Goal: Task Accomplishment & Management: Complete application form

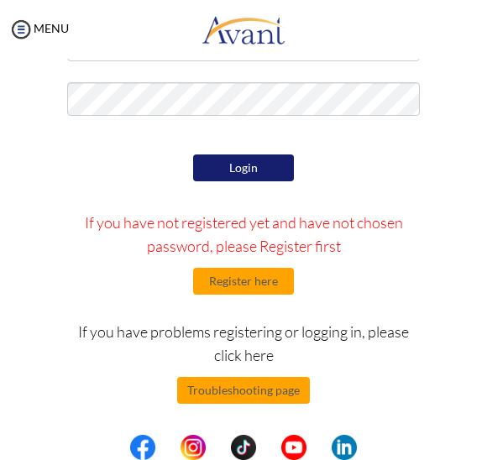
scroll to position [129, 0]
click at [221, 278] on button "Register here" at bounding box center [243, 281] width 101 height 27
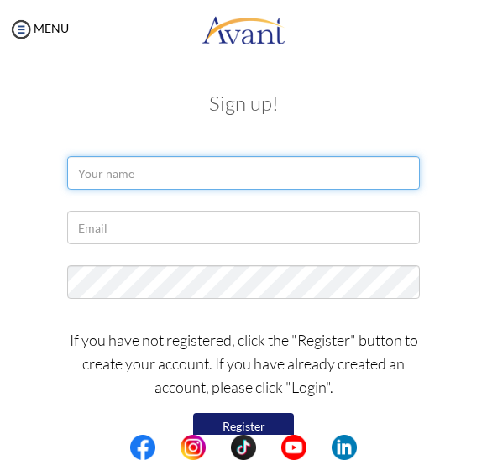
click at [88, 184] on input "text" at bounding box center [243, 173] width 353 height 34
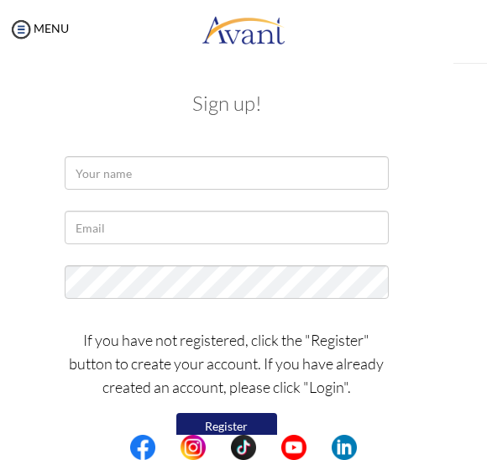
type input "g"
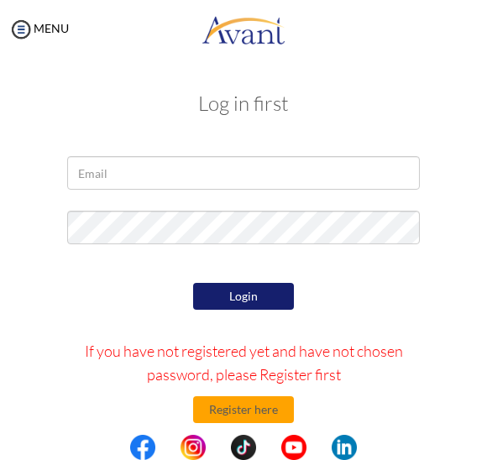
scroll to position [89, 0]
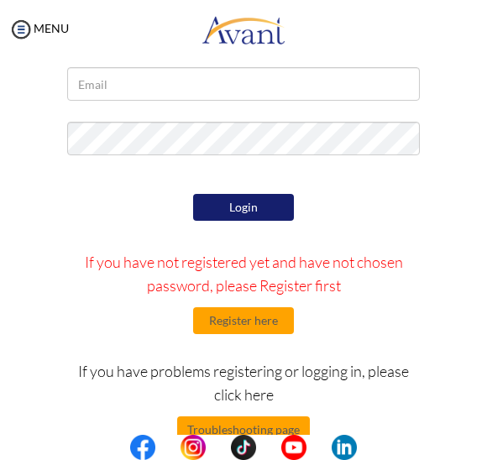
click at [234, 319] on button "Register here" at bounding box center [243, 321] width 101 height 27
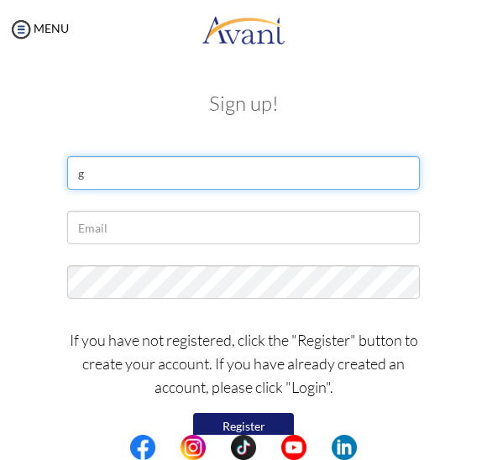
click at [85, 173] on input "g" at bounding box center [243, 173] width 353 height 34
type input "[PERSON_NAME] [PERSON_NAME][DATE]"
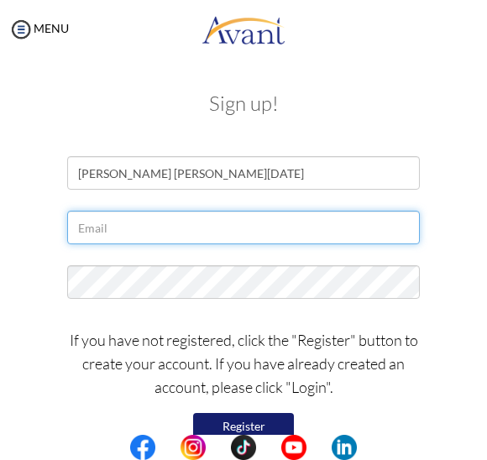
click at [90, 225] on input "text" at bounding box center [243, 228] width 353 height 34
type input "G"
type input "[EMAIL_ADDRESS][DOMAIN_NAME]"
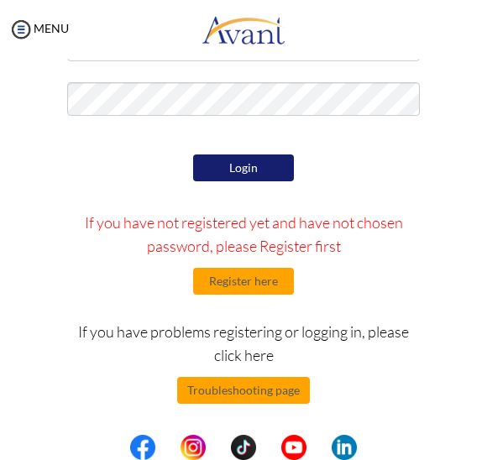
scroll to position [129, 0]
click at [219, 263] on div "Login If you have not registered yet and have not chosen password, please Regis…" at bounding box center [244, 319] width 378 height 339
click at [210, 276] on button "Register here" at bounding box center [243, 281] width 101 height 27
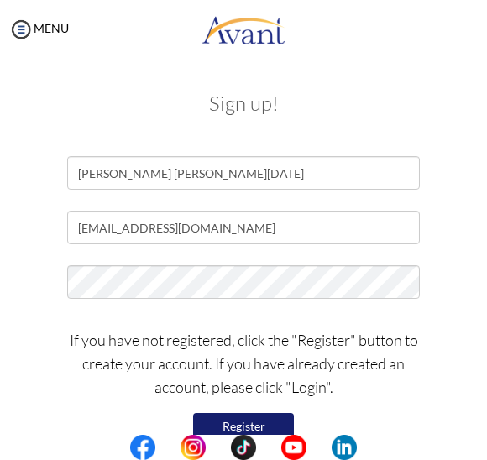
click at [276, 416] on button "Register" at bounding box center [243, 426] width 101 height 27
